Goal: Navigation & Orientation: Go to known website

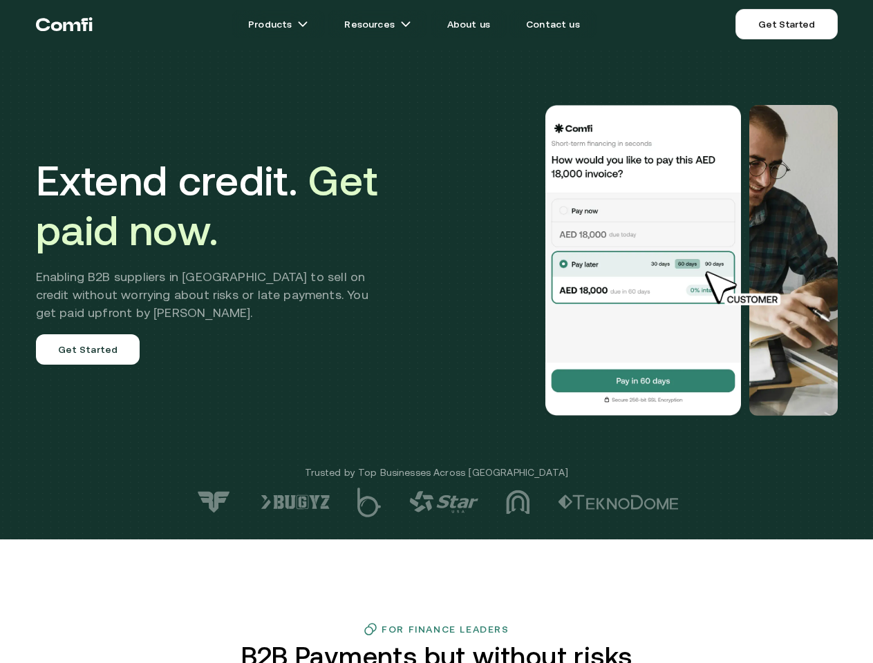
click at [436, 332] on div at bounding box center [622, 260] width 432 height 311
